Goal: Task Accomplishment & Management: Manage account settings

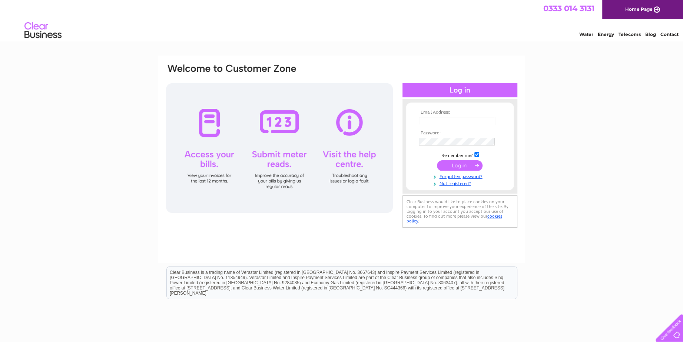
type input "[EMAIL_ADDRESS][DOMAIN_NAME]"
click at [457, 164] on input "submit" at bounding box center [460, 165] width 46 height 10
click at [462, 164] on input "submit" at bounding box center [460, 165] width 46 height 10
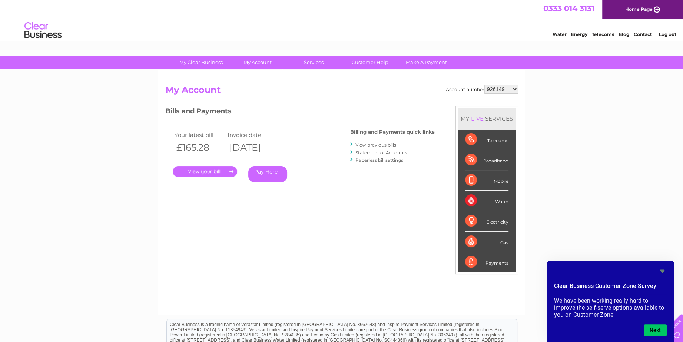
click at [208, 169] on link "." at bounding box center [205, 171] width 64 height 11
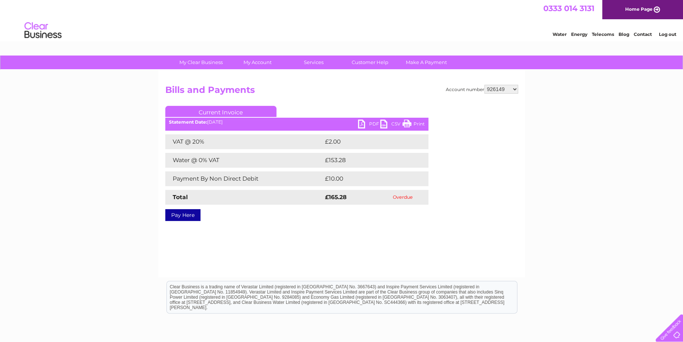
click at [369, 123] on link "PDF" at bounding box center [369, 125] width 22 height 11
